Goal: Check status: Check status

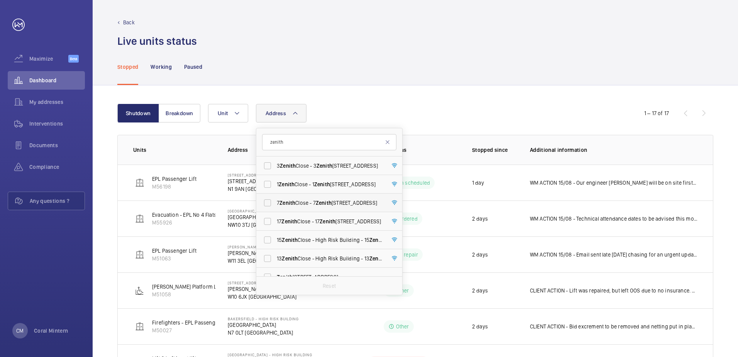
type input "zenith"
click at [326, 202] on span "Zenith" at bounding box center [324, 203] width 16 height 6
click at [275, 202] on input "7 Zenith Close - [STREET_ADDRESS]" at bounding box center [267, 202] width 15 height 15
checkbox input "true"
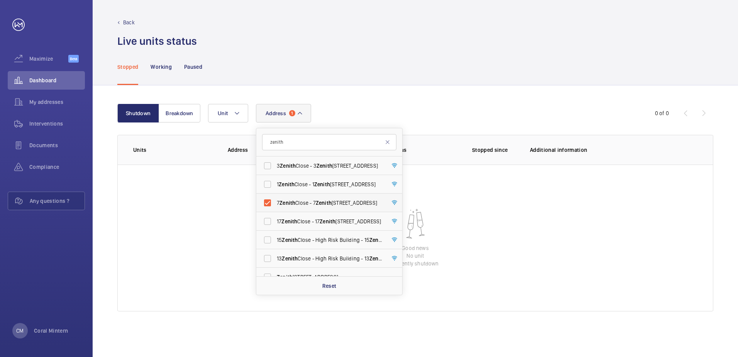
click at [342, 200] on span "7 Zenith Close - [STREET_ADDRESS]" at bounding box center [330, 203] width 106 height 8
click at [275, 200] on input "7 Zenith Close - [STREET_ADDRESS]" at bounding box center [267, 202] width 15 height 15
checkbox input "false"
